Goal: Find specific page/section: Find specific page/section

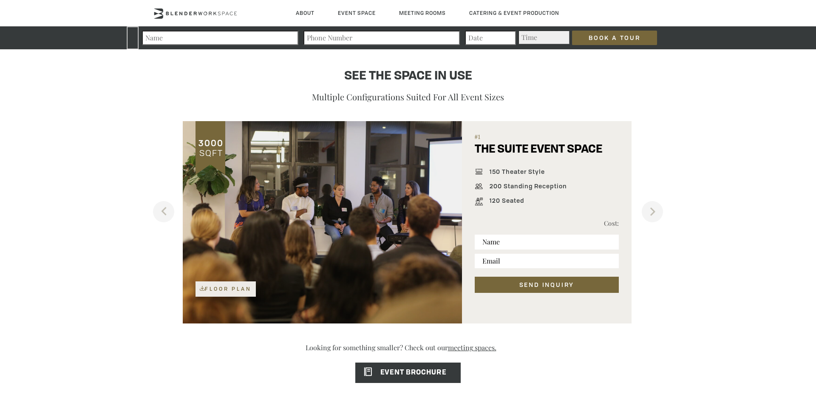
scroll to position [533, 0]
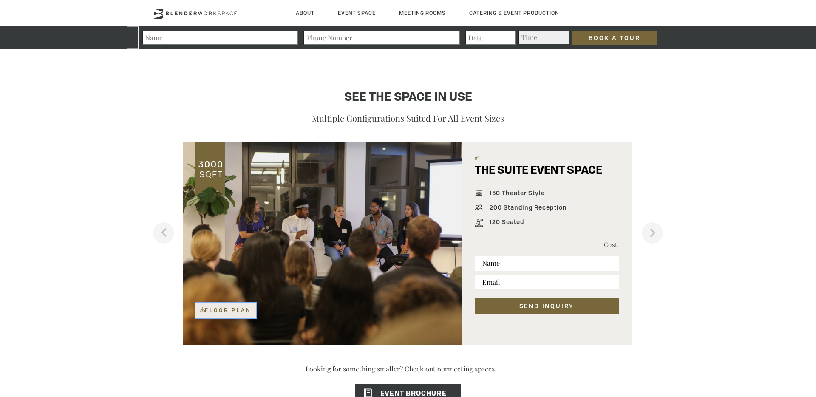
click at [244, 313] on link "Floor Plan" at bounding box center [226, 310] width 60 height 15
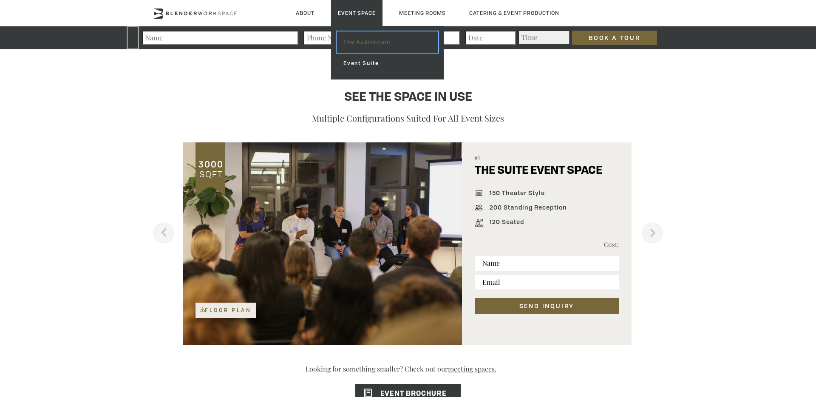
click at [368, 43] on link "The Auditorium" at bounding box center [388, 41] width 102 height 21
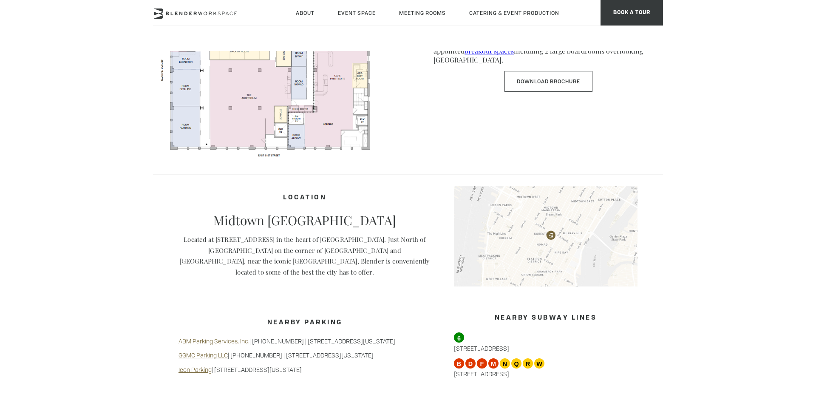
scroll to position [536, 0]
